Goal: Find specific page/section: Find specific page/section

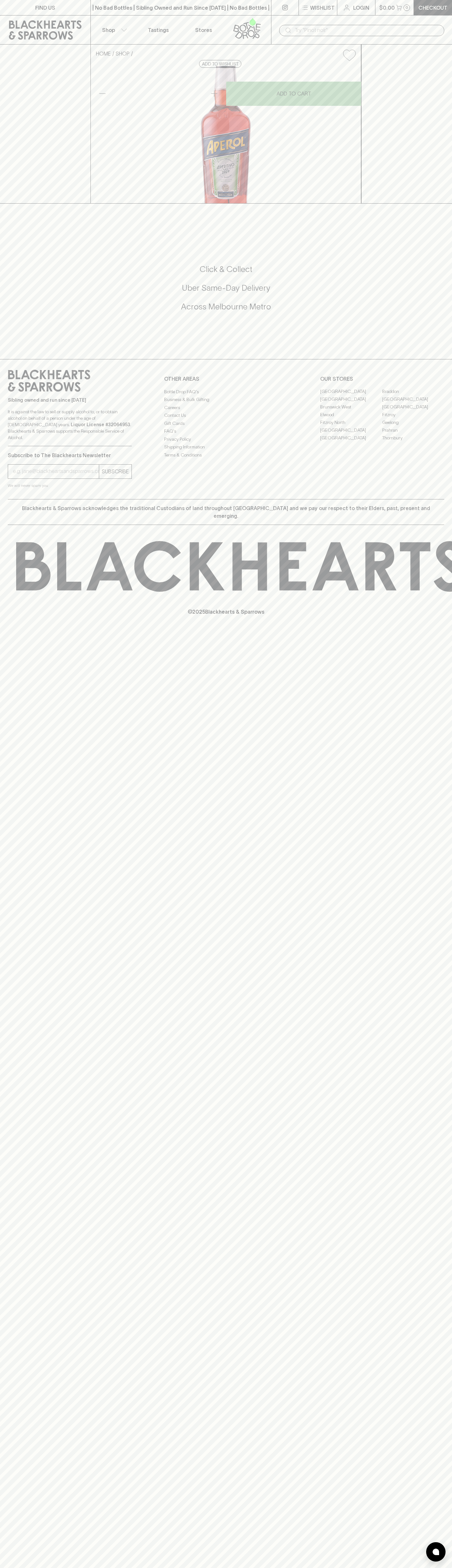
click at [70, 14] on link "FIND US" at bounding box center [45, 7] width 91 height 15
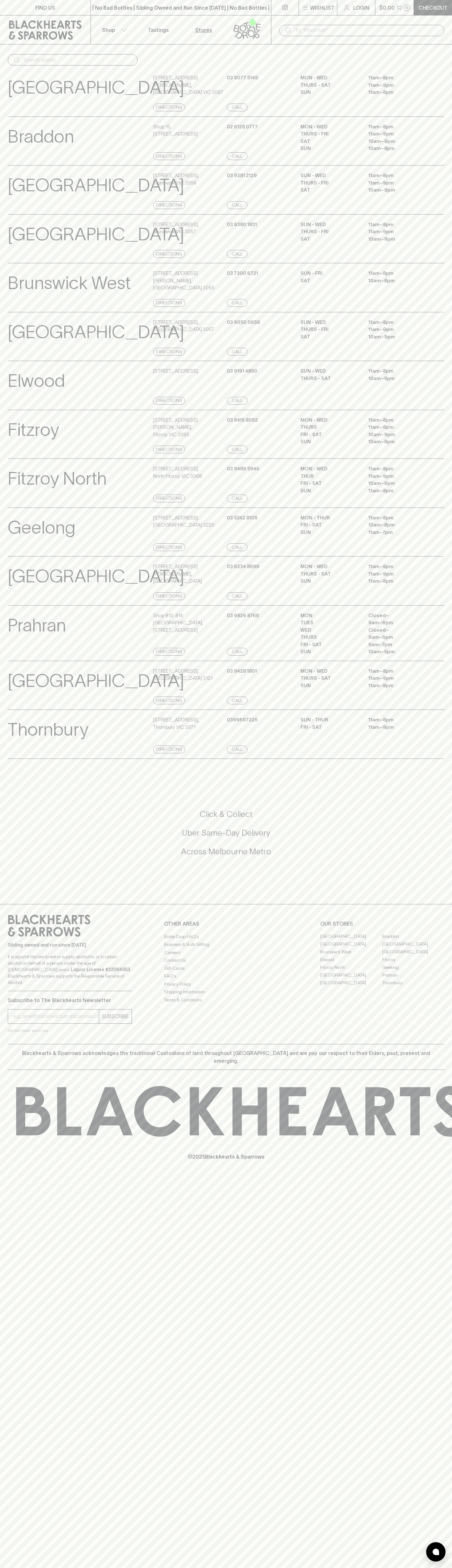
click at [309, 1568] on html "FIND US | No Bad Bottles | Sibling Owned and Run Since [DATE] | No Bad Bottles …" at bounding box center [226, 784] width 452 height 1568
click at [24, 40] on link at bounding box center [45, 30] width 91 height 29
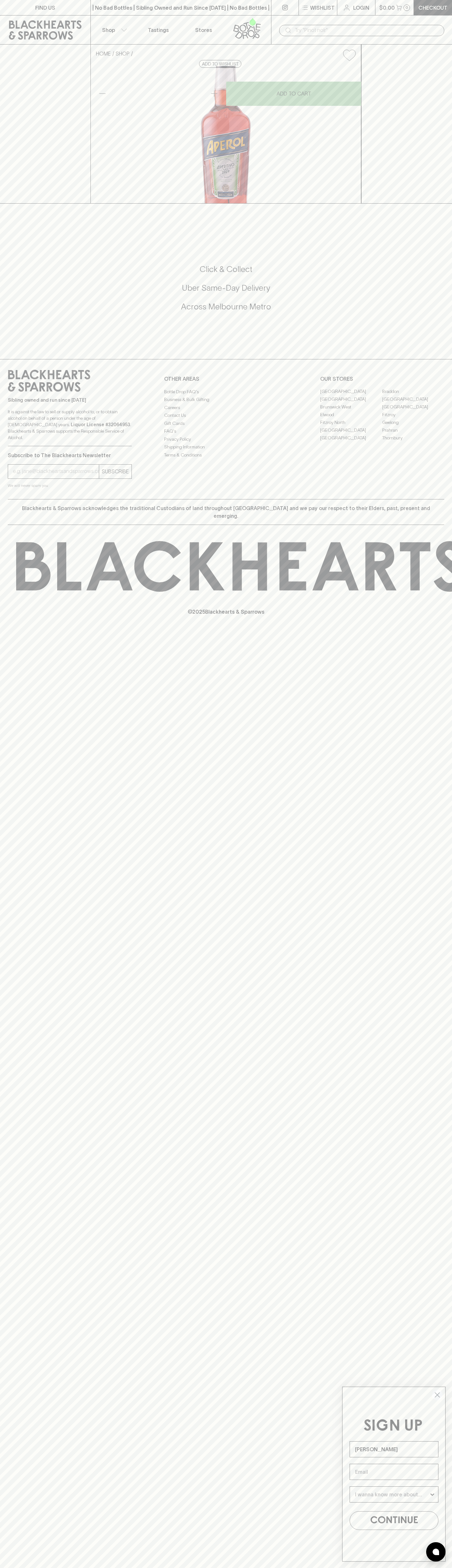
type input "John Smith"
